Goal: Task Accomplishment & Management: Use online tool/utility

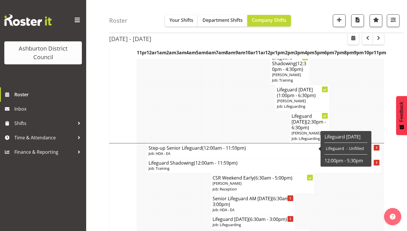
scroll to position [1395, 0]
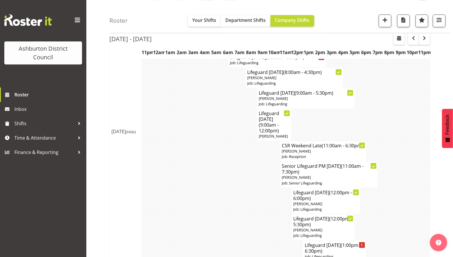
scroll to position [1517, 0]
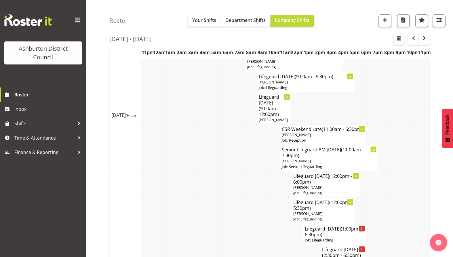
scroll to position [1536, 0]
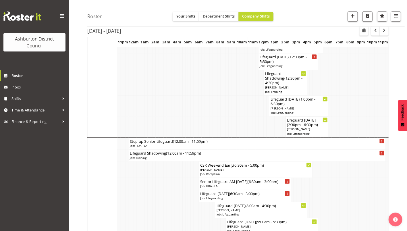
scroll to position [1212, 0]
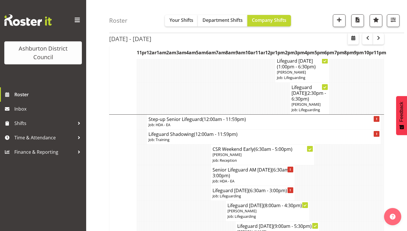
scroll to position [1422, 0]
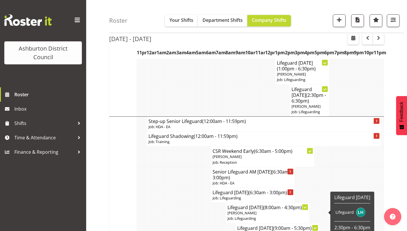
click at [309, 104] on h4 "Lifeguard [DATE] (2:30pm - 6:30pm)" at bounding box center [310, 95] width 36 height 17
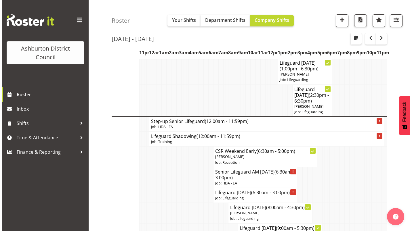
scroll to position [1396, 0]
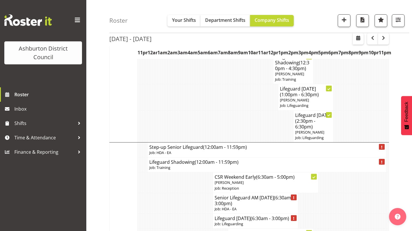
select select "38"
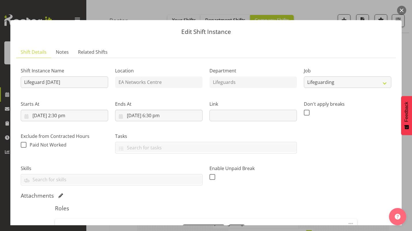
scroll to position [102, 0]
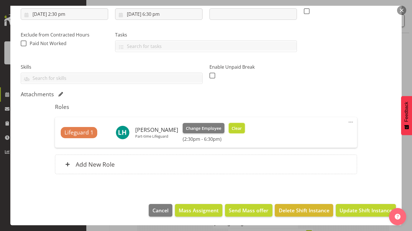
click at [235, 129] on span "Clear" at bounding box center [236, 128] width 10 height 6
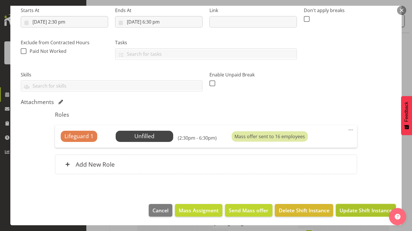
click at [361, 215] on button "Update Shift Instance" at bounding box center [366, 210] width 60 height 13
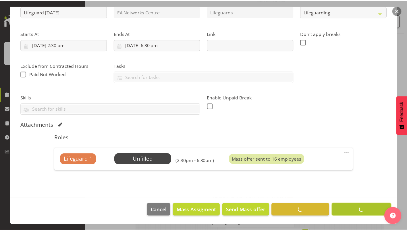
scroll to position [51, 0]
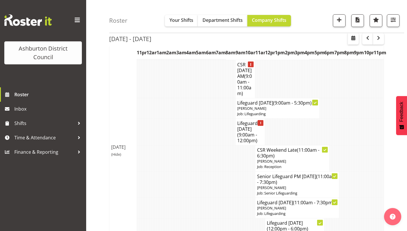
scroll to position [1184, 0]
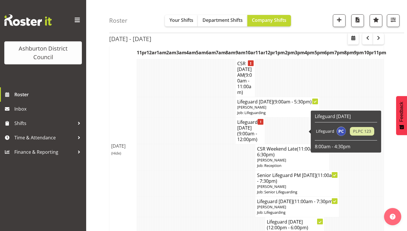
click at [250, 51] on span "[PERSON_NAME]" at bounding box center [242, 48] width 29 height 5
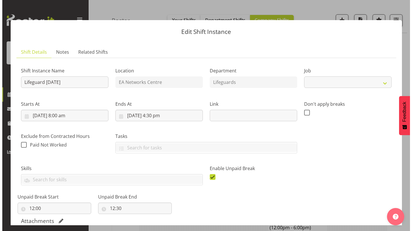
scroll to position [1166, 0]
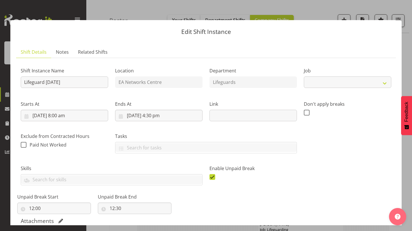
select select "38"
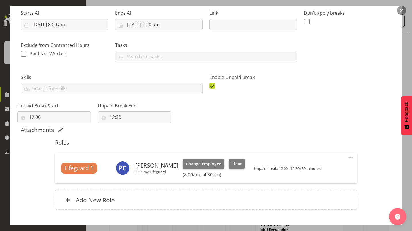
scroll to position [104, 0]
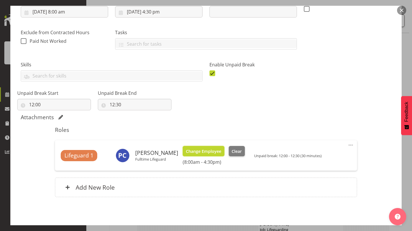
click at [216, 149] on span "Change Employee" at bounding box center [203, 151] width 35 height 6
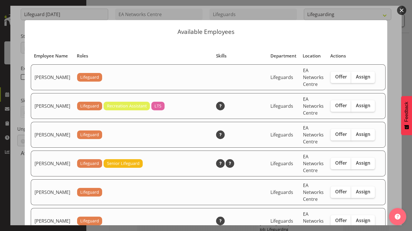
scroll to position [68, 0]
click at [227, 61] on th "Skills" at bounding box center [240, 56] width 54 height 11
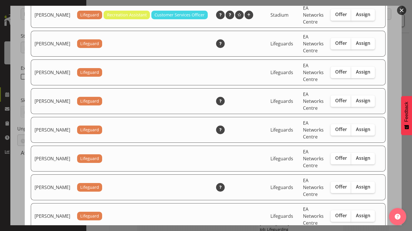
scroll to position [493, 0]
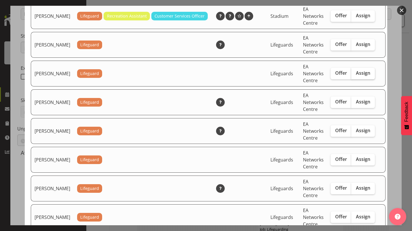
click at [356, 76] on span "Assign" at bounding box center [363, 73] width 14 height 6
click at [352, 75] on input "Assign" at bounding box center [353, 73] width 4 height 4
checkbox input "true"
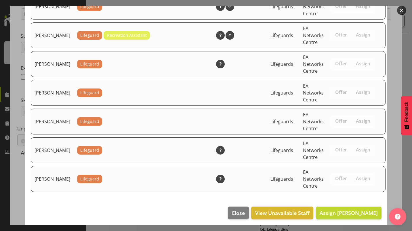
scroll to position [942, 0]
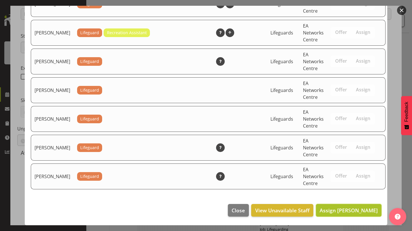
click at [341, 216] on button "Assign [PERSON_NAME]" at bounding box center [349, 210] width 66 height 13
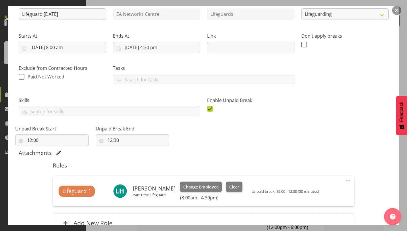
scroll to position [127, 0]
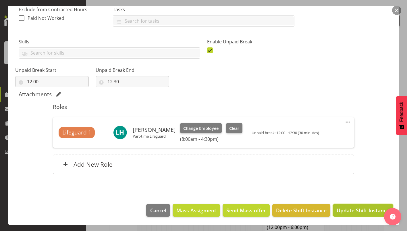
click at [347, 209] on span "Update Shift Instance" at bounding box center [363, 210] width 53 height 7
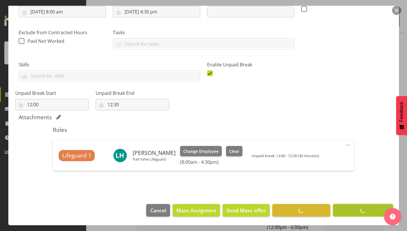
scroll to position [51, 0]
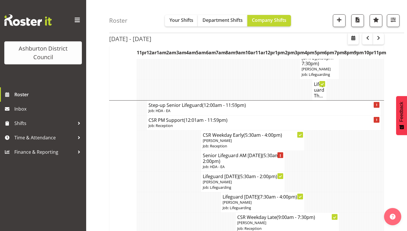
scroll to position [695, 0]
